Goal: Transaction & Acquisition: Purchase product/service

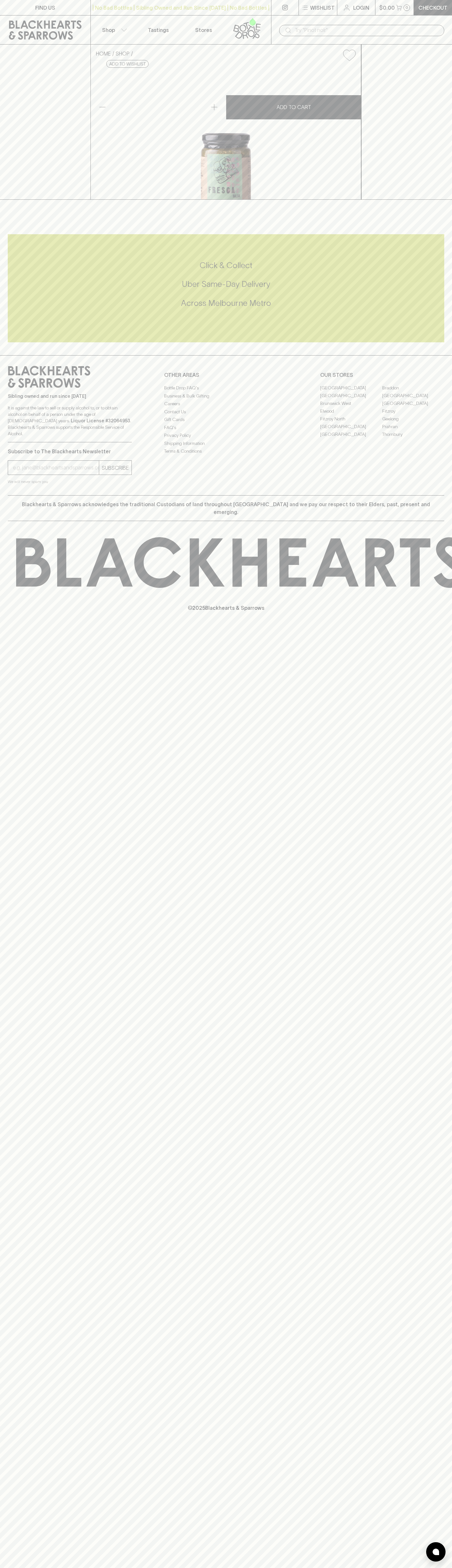
click at [55, 30] on icon at bounding box center [45, 30] width 81 height 19
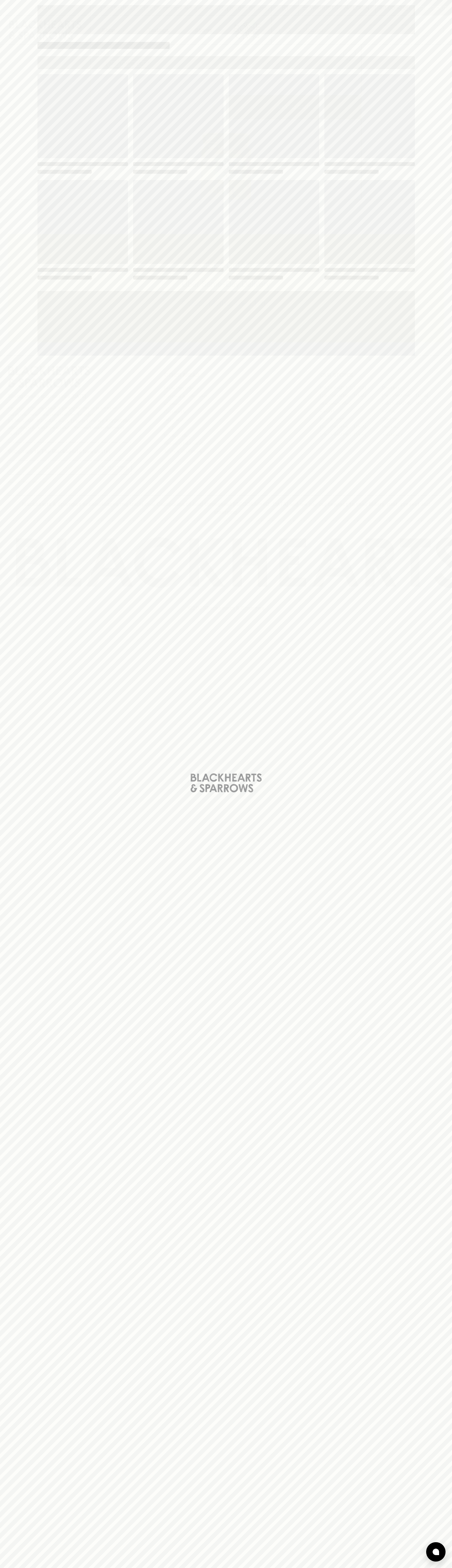
click at [431, 626] on div "Loading" at bounding box center [226, 784] width 452 height 1568
click at [217, 1567] on html "FIND US | No Bad Bottles | Sibling Owned and Run Since [DATE] | No Bad Bottles …" at bounding box center [226, 784] width 452 height 1568
click at [24, 286] on div "Loading" at bounding box center [226, 784] width 452 height 1568
